Goal: Task Accomplishment & Management: Use online tool/utility

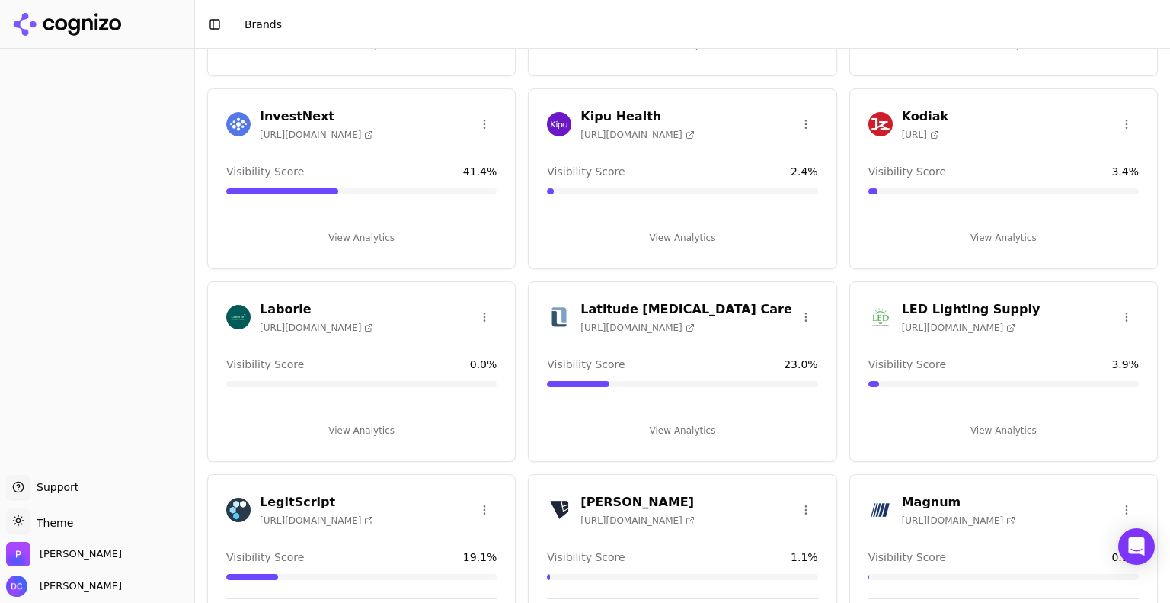
scroll to position [1904, 0]
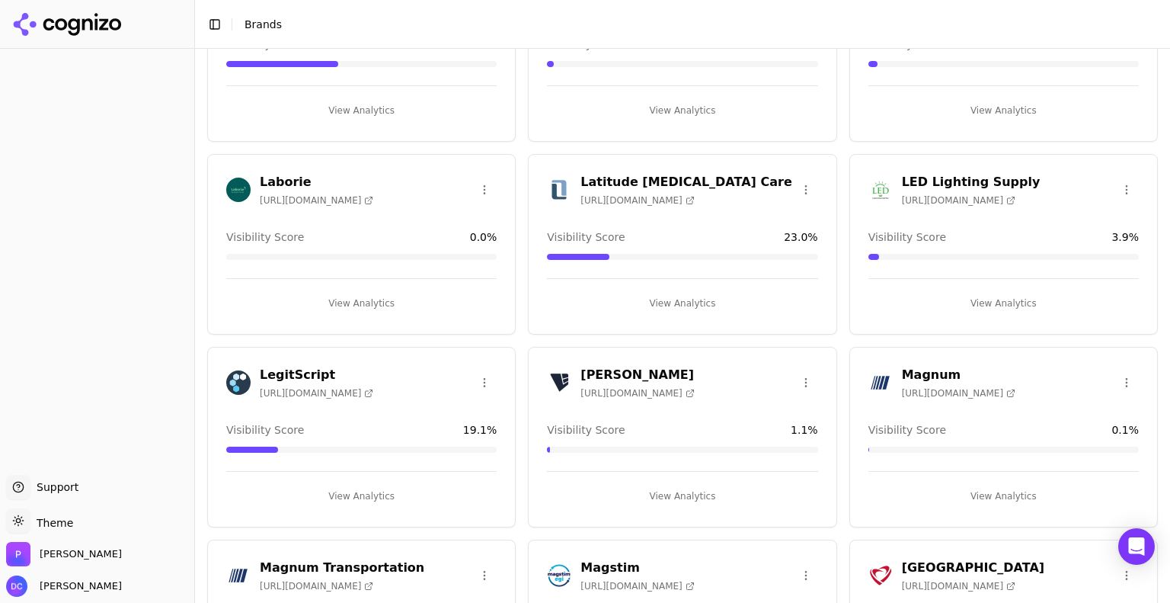
click at [373, 292] on button "View Analytics" at bounding box center [361, 303] width 270 height 24
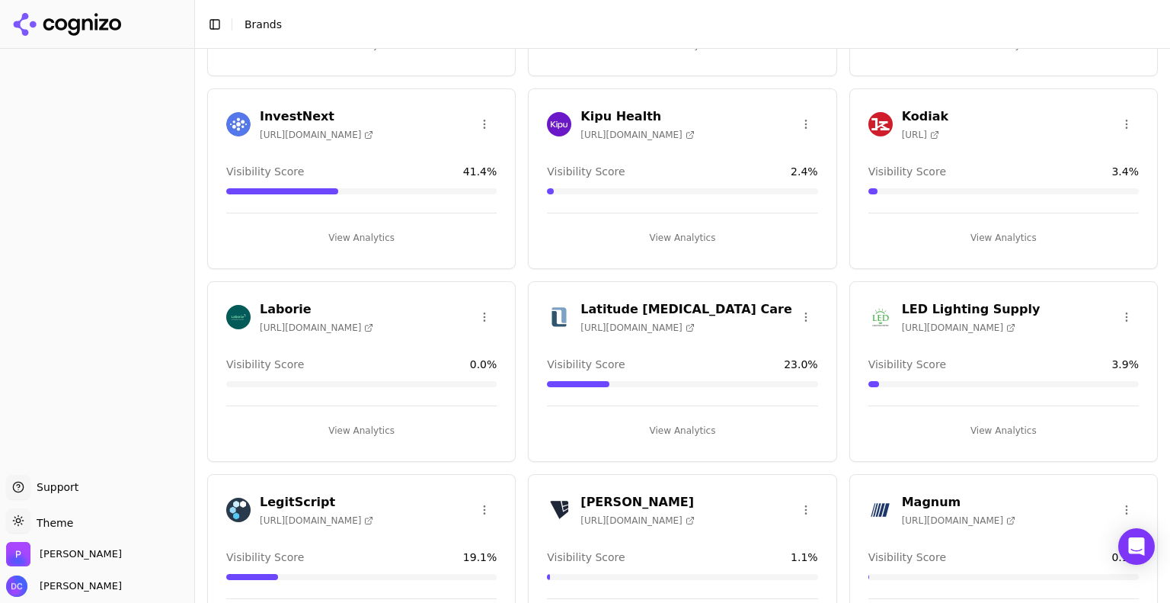
scroll to position [1904, 0]
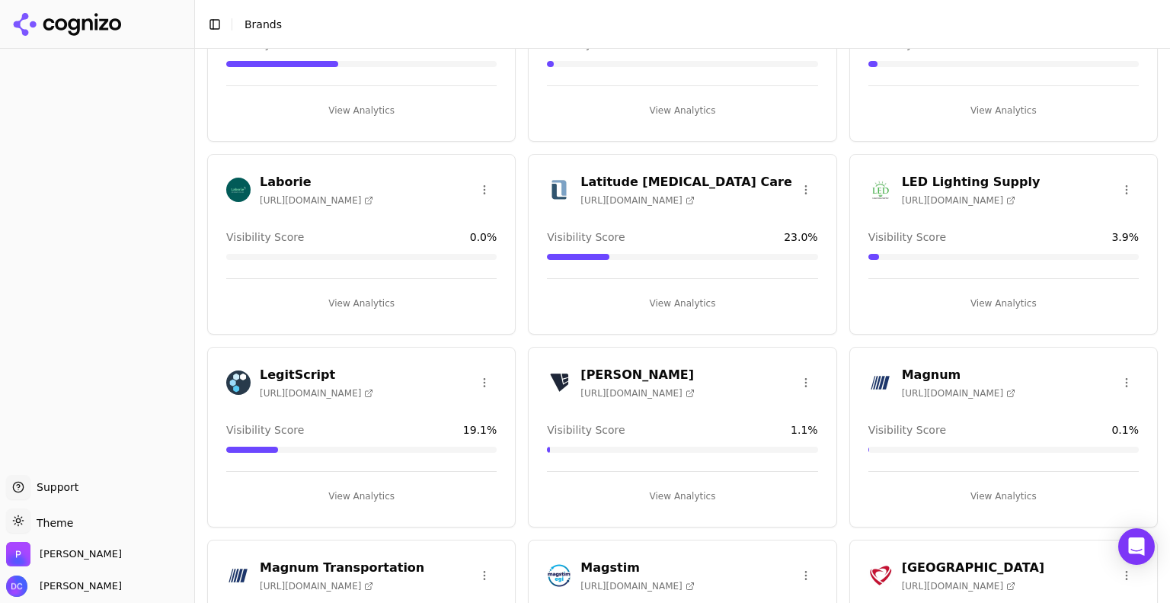
click at [382, 292] on button "View Analytics" at bounding box center [361, 303] width 270 height 24
